Goal: Task Accomplishment & Management: Manage account settings

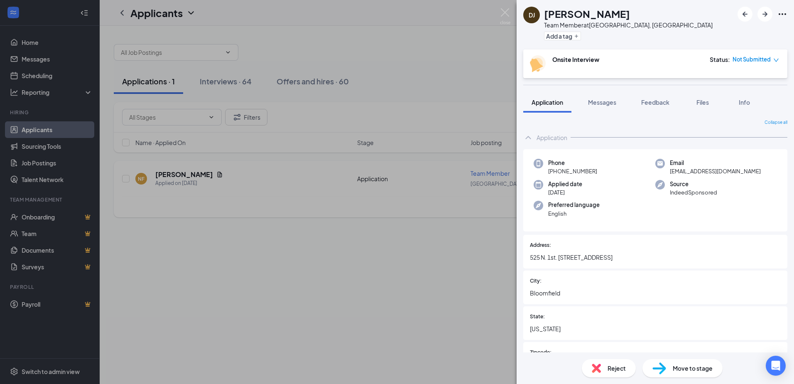
drag, startPoint x: 418, startPoint y: 297, endPoint x: 264, endPoint y: 172, distance: 198.7
click at [410, 296] on div "DJ [PERSON_NAME] Team Member at [GEOGRAPHIC_DATA], [GEOGRAPHIC_DATA] Add a tag …" at bounding box center [397, 192] width 794 height 384
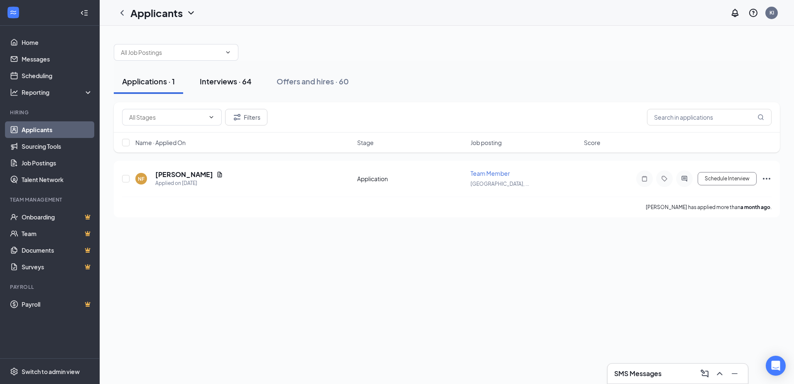
click at [242, 81] on div "Interviews · 64" at bounding box center [226, 81] width 52 height 10
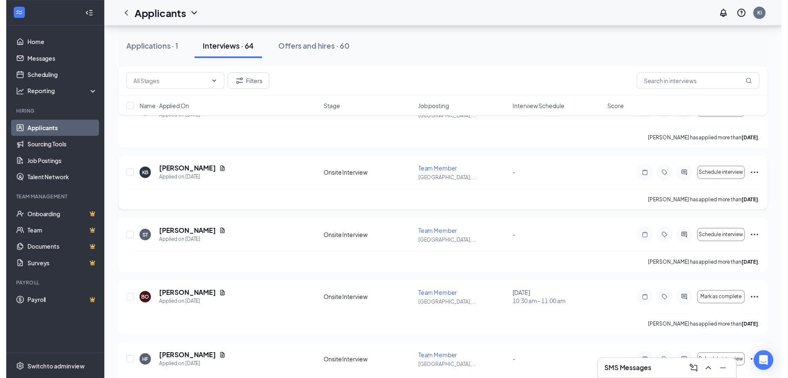
scroll to position [1620, 0]
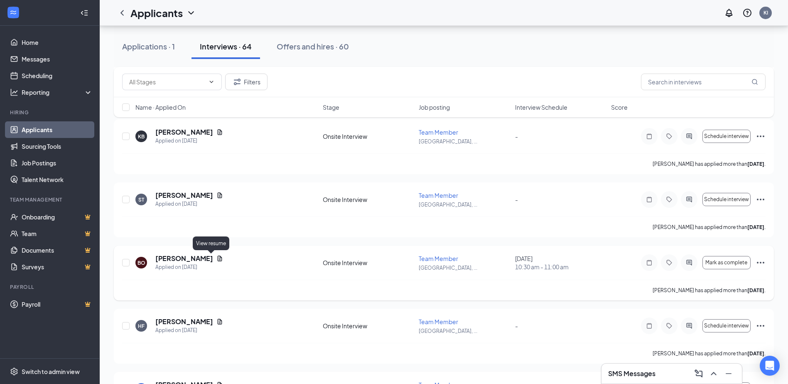
click at [216, 259] on icon "Document" at bounding box center [219, 258] width 7 height 7
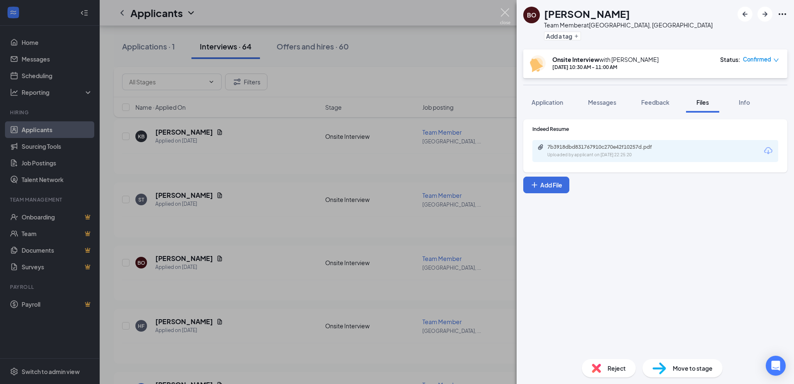
click at [506, 10] on img at bounding box center [505, 16] width 10 height 16
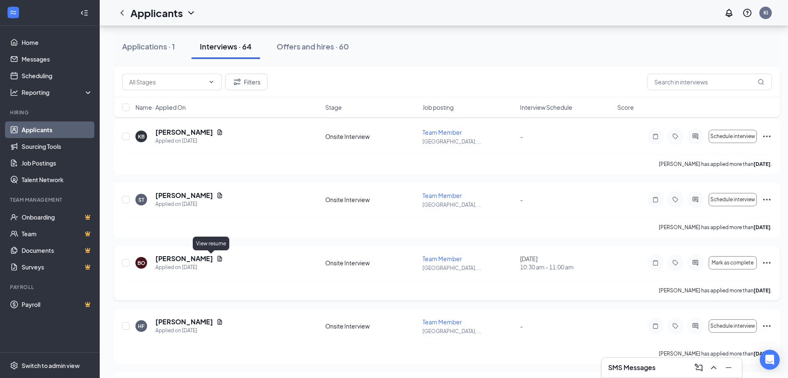
click at [216, 258] on icon "Document" at bounding box center [219, 258] width 7 height 7
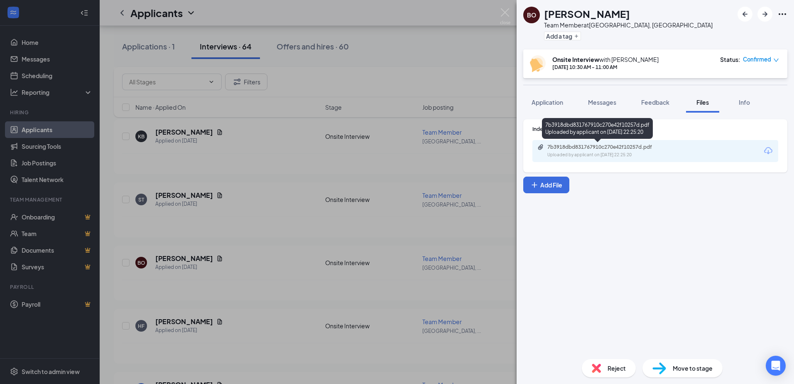
click at [640, 148] on div "7b3918dbd831767910c270e42f10257d.pdf" at bounding box center [606, 147] width 116 height 7
click at [505, 12] on img at bounding box center [505, 16] width 10 height 16
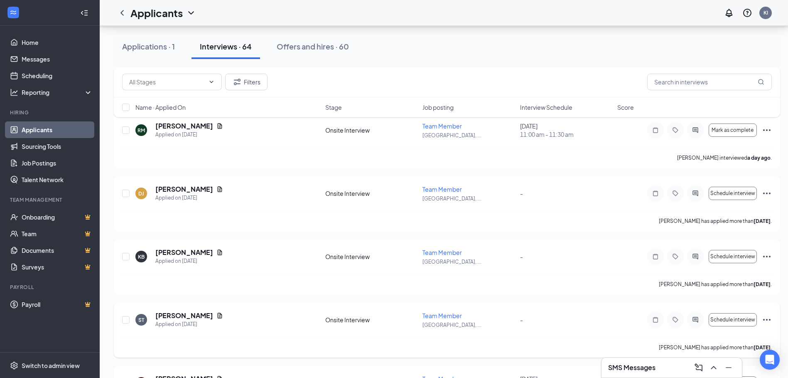
scroll to position [1496, 0]
